Goal: Navigation & Orientation: Go to known website

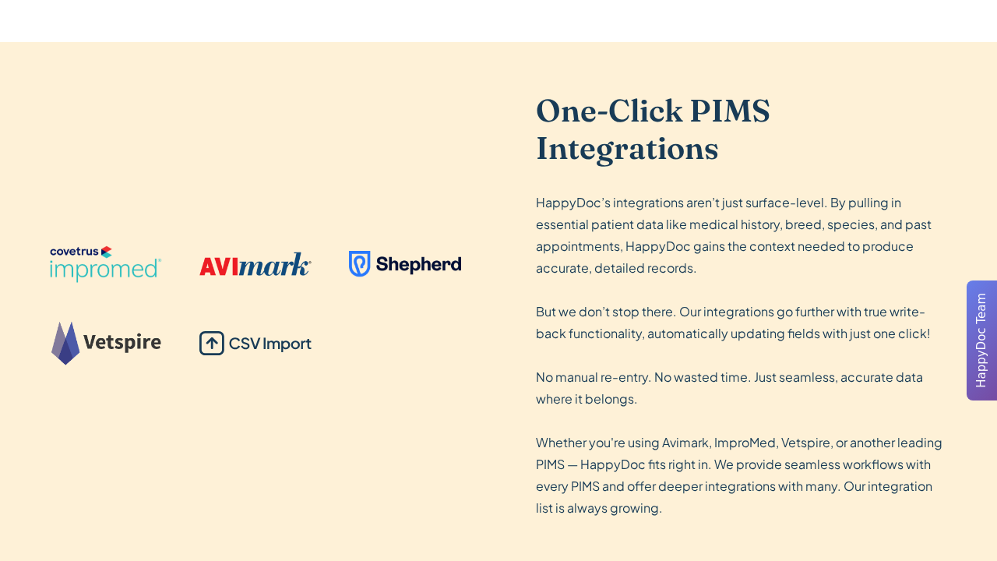
scroll to position [2643, 0]
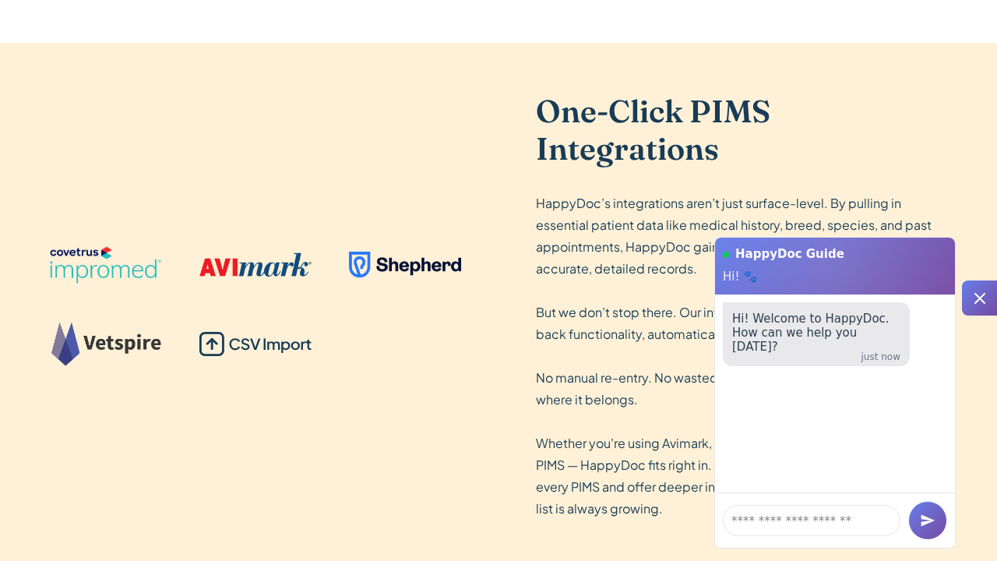
click at [977, 292] on icon at bounding box center [979, 298] width 19 height 19
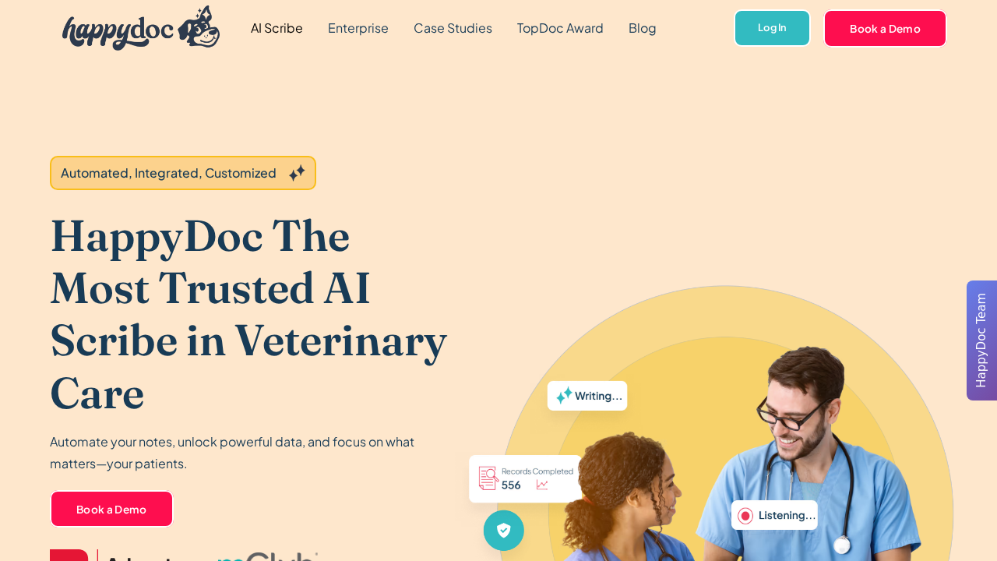
scroll to position [0, 0]
click at [765, 40] on link "Log In" at bounding box center [772, 28] width 77 height 38
click at [793, 27] on link "Log In" at bounding box center [772, 28] width 77 height 38
